Goal: Use online tool/utility: Utilize a website feature to perform a specific function

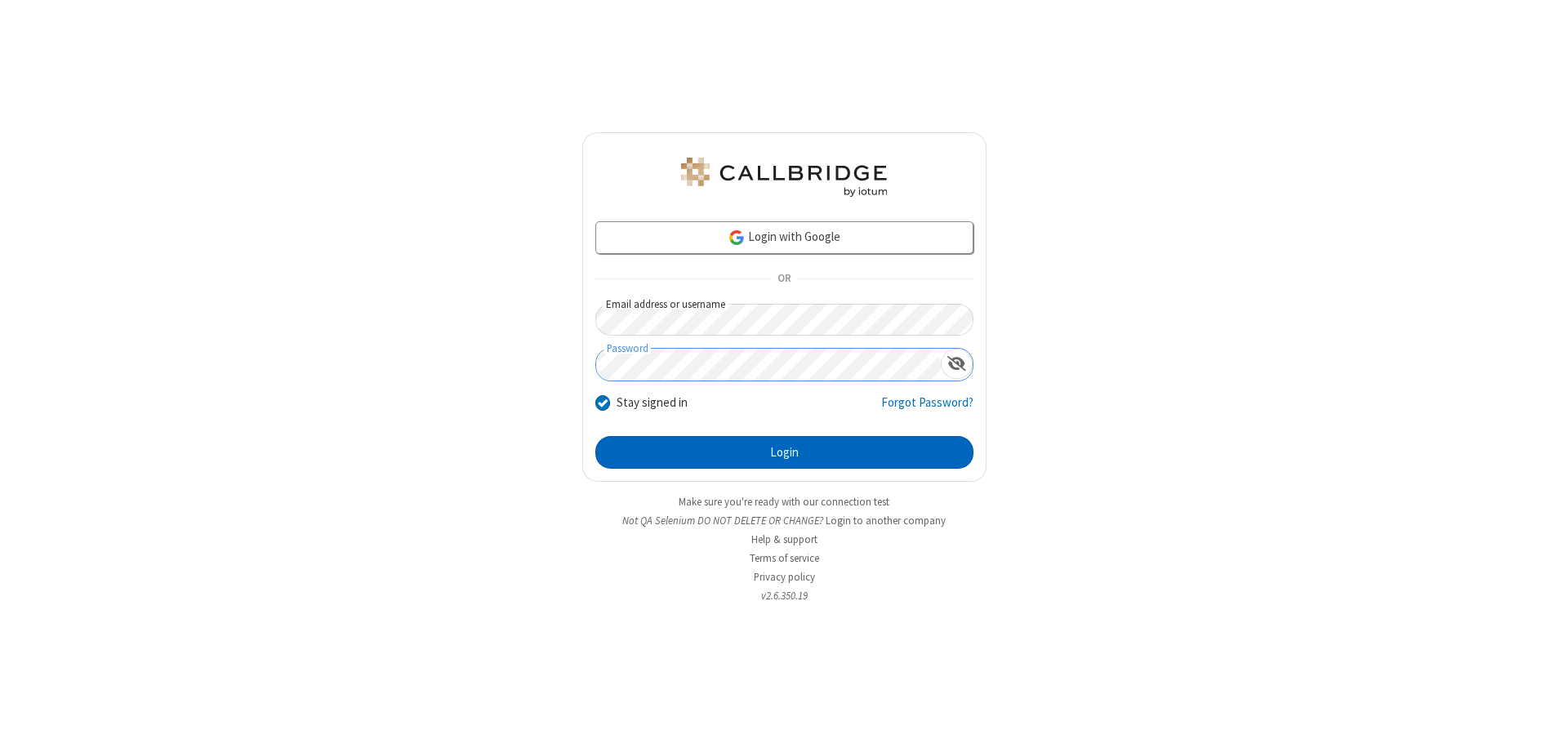
click at [784, 453] on button "Login" at bounding box center [784, 453] width 378 height 33
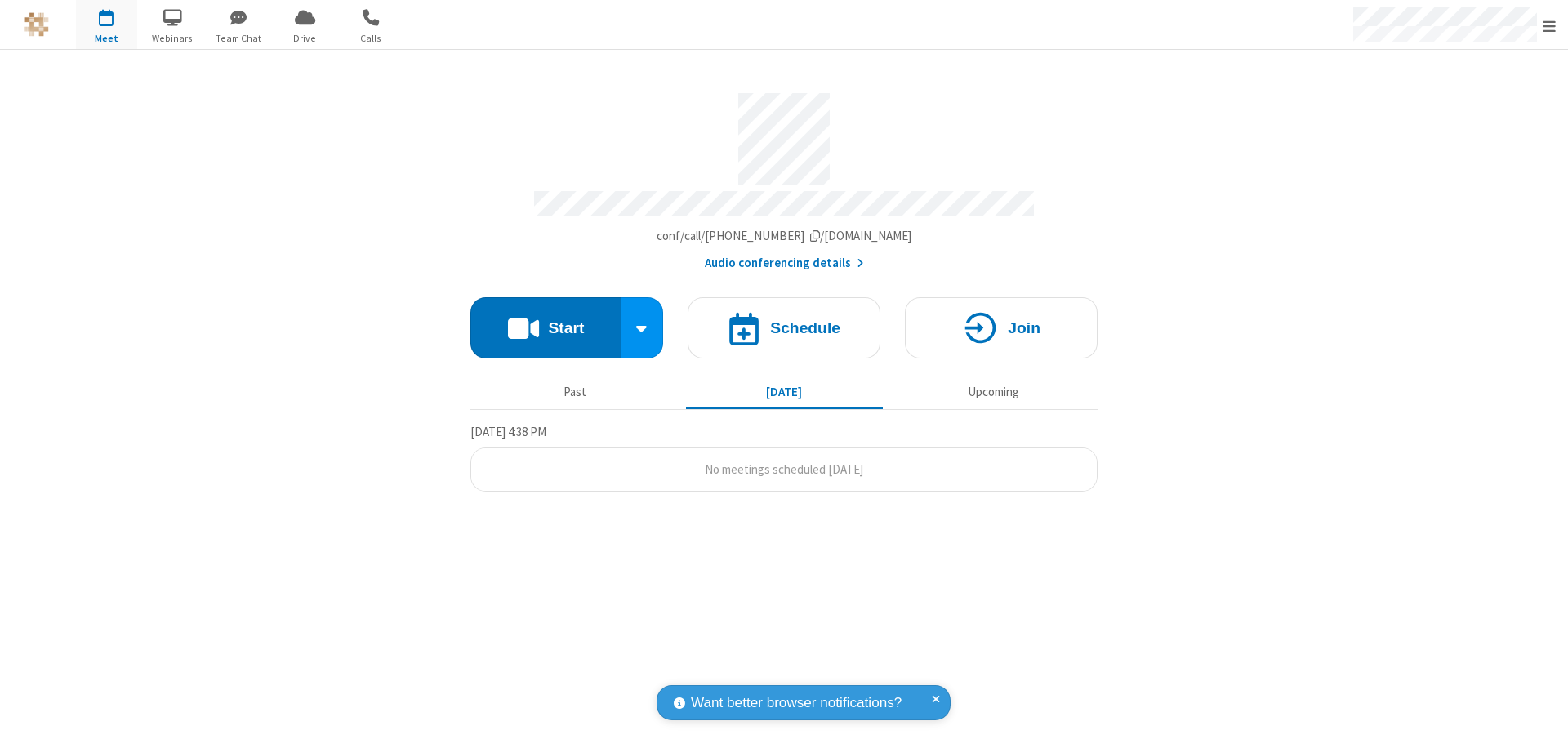
click at [546, 320] on button "Start" at bounding box center [546, 328] width 151 height 62
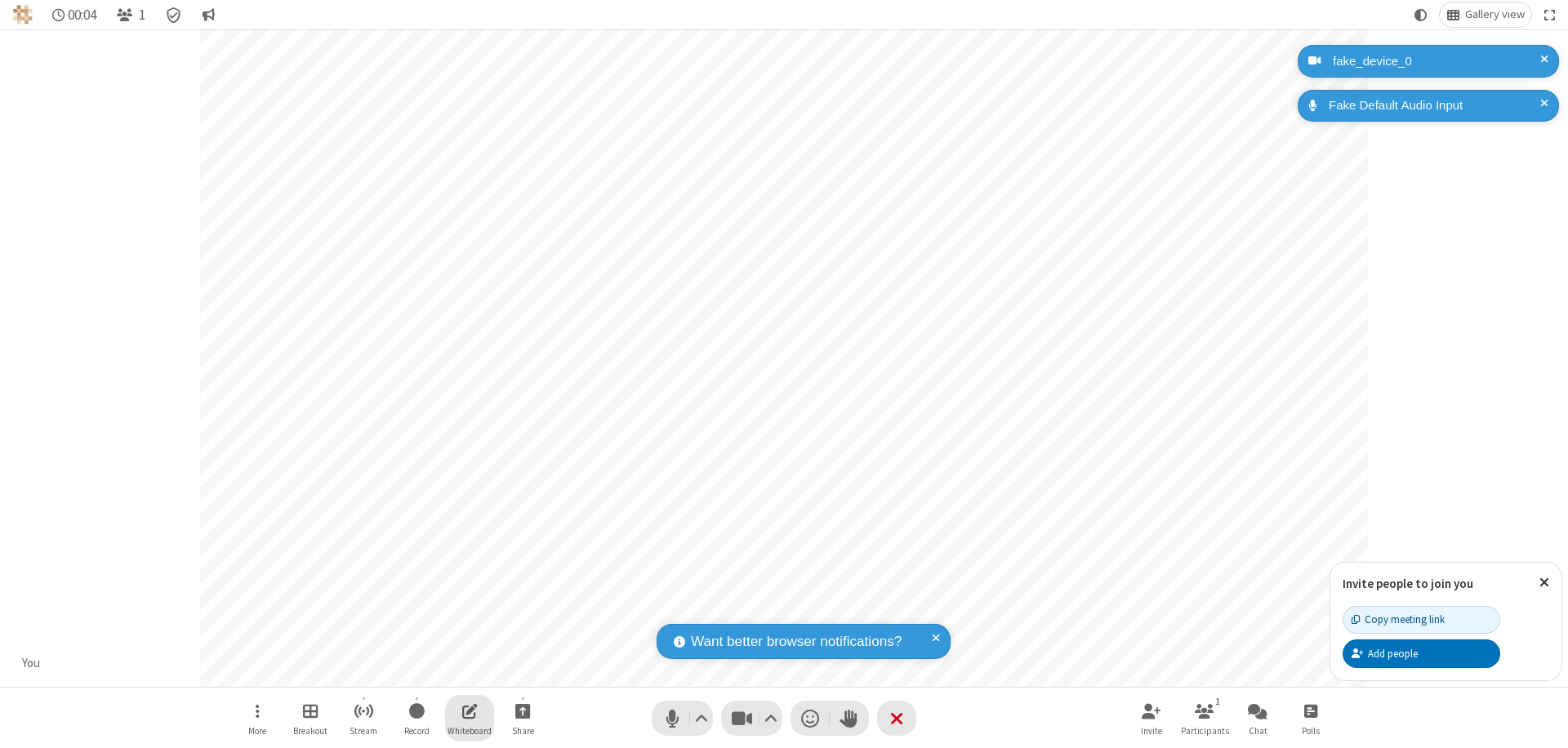
click at [469, 711] on span "Open shared whiteboard" at bounding box center [470, 712] width 16 height 21
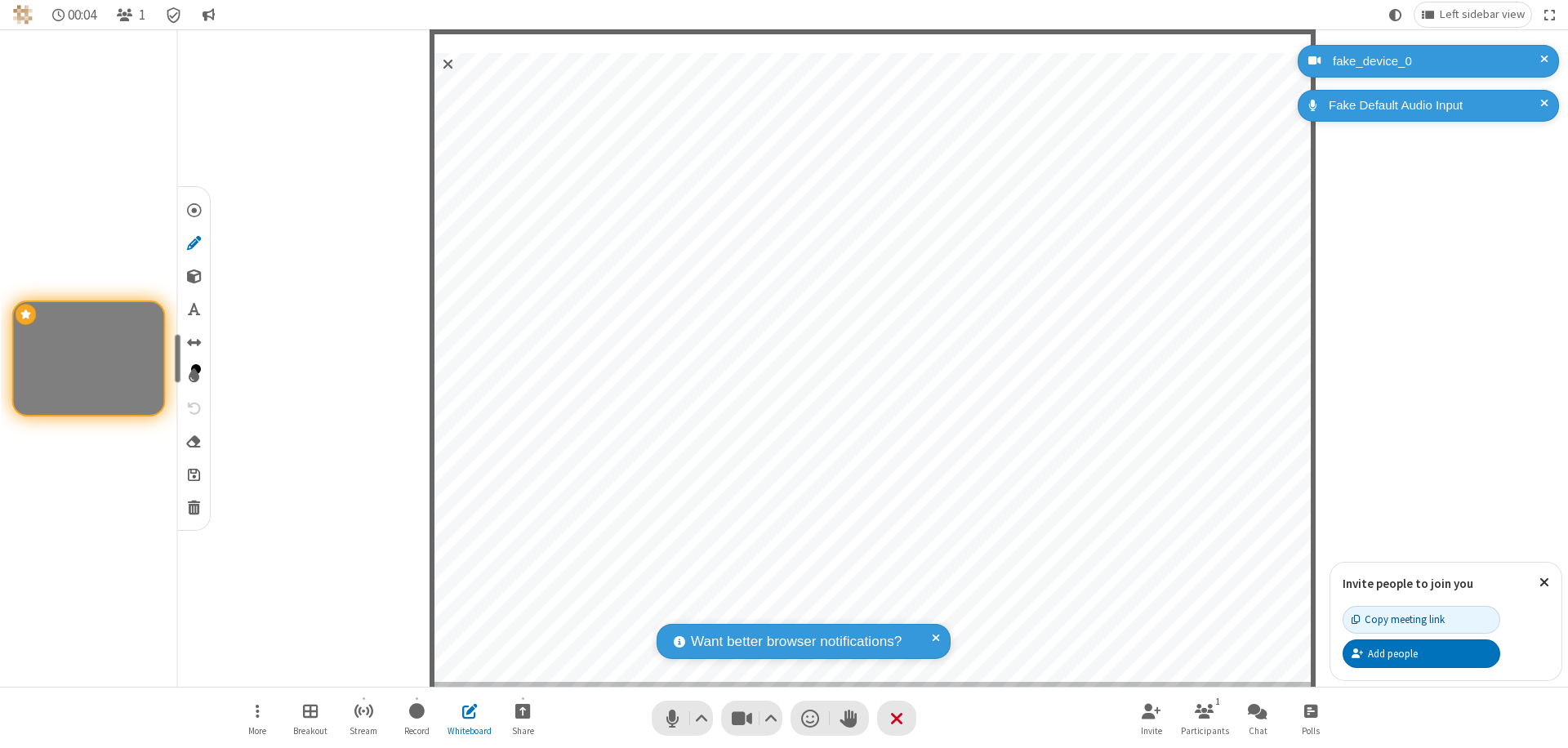
click at [193, 474] on span "Save" at bounding box center [194, 475] width 12 height 17
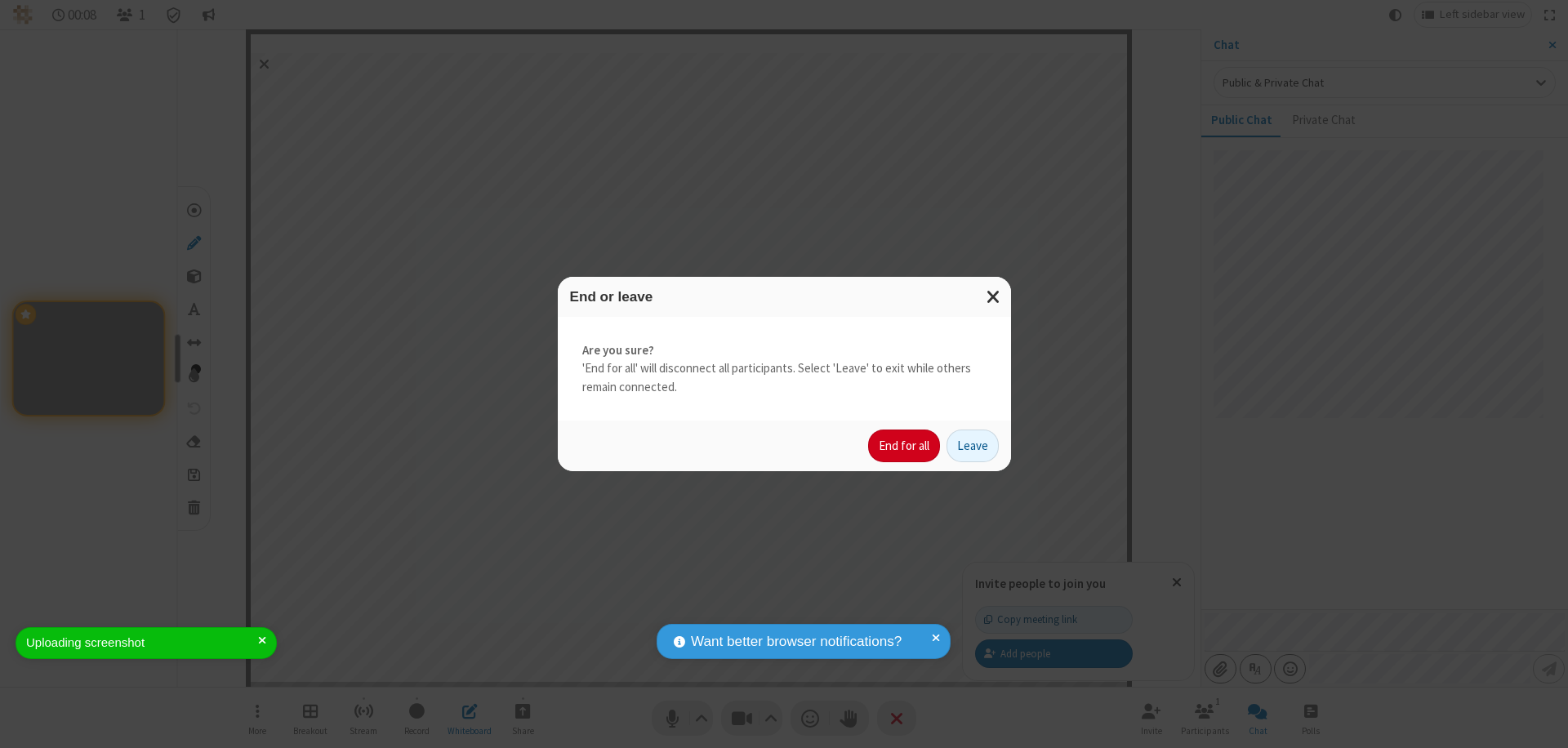
click at [905, 446] on button "End for all" at bounding box center [904, 446] width 72 height 33
